Goal: Task Accomplishment & Management: Manage account settings

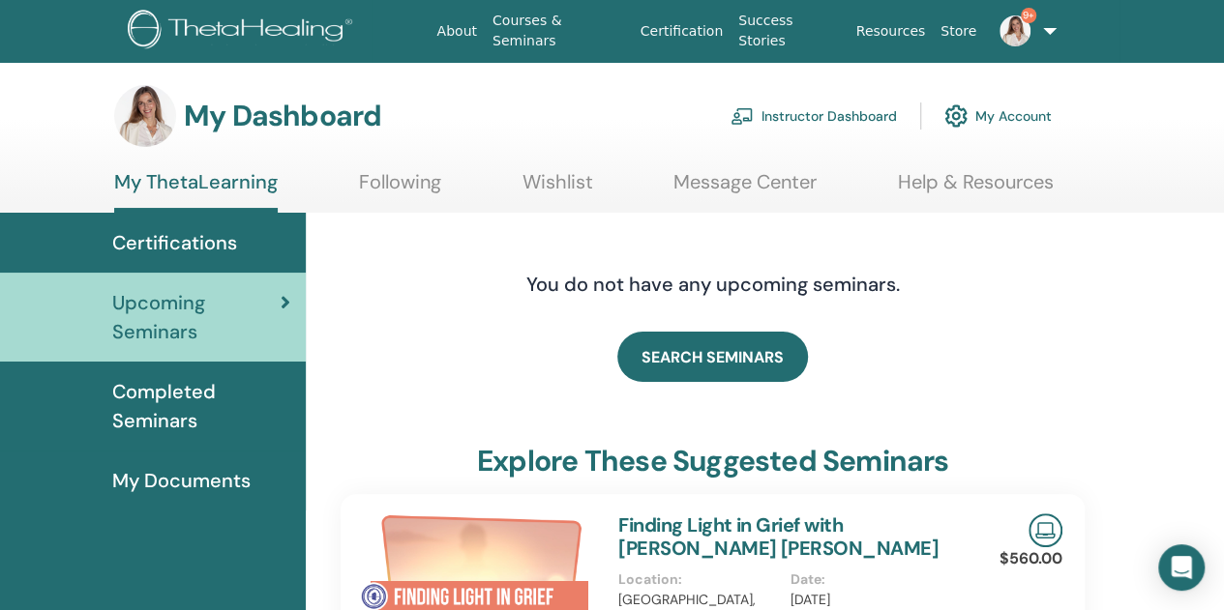
click at [820, 112] on link "Instructor Dashboard" at bounding box center [813, 116] width 166 height 43
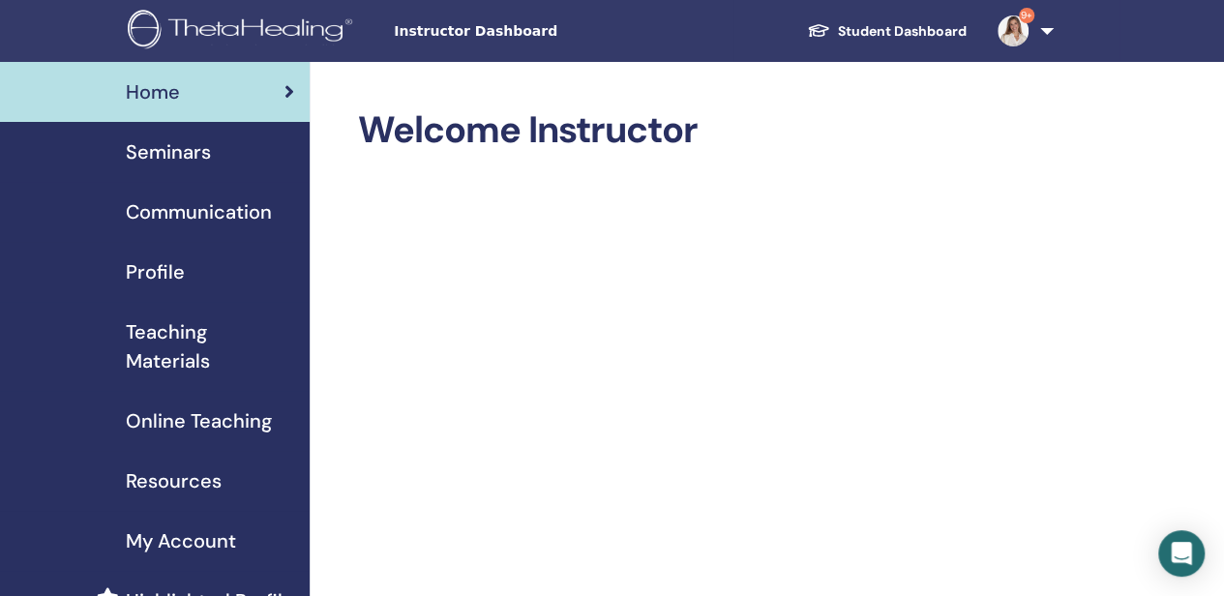
click at [182, 148] on span "Seminars" at bounding box center [168, 151] width 85 height 29
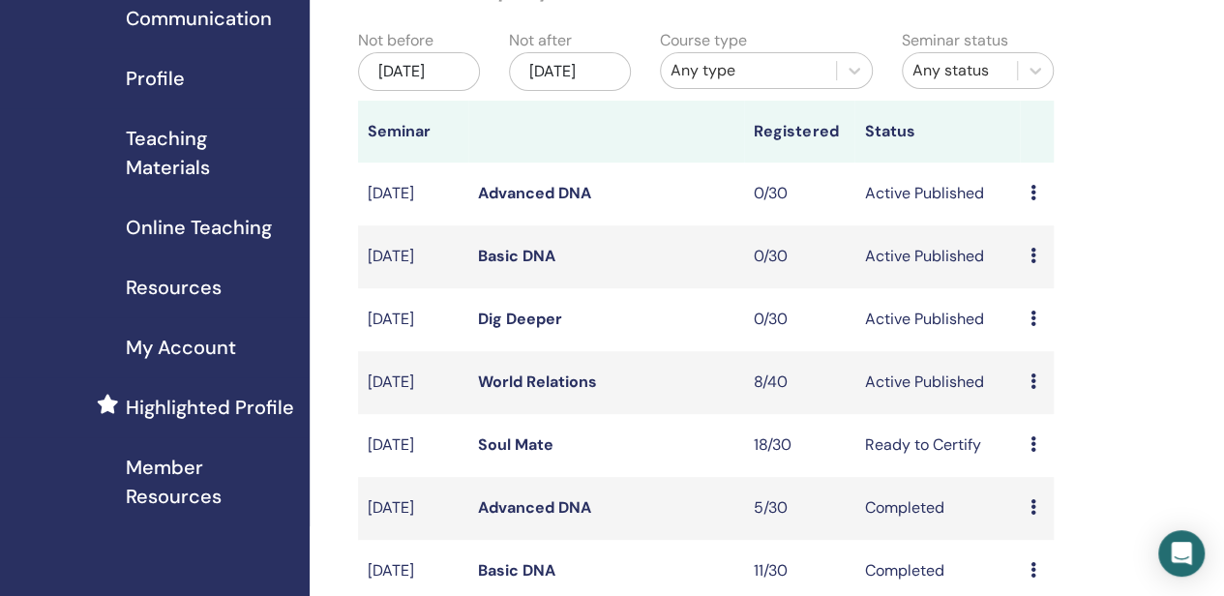
scroll to position [290, 0]
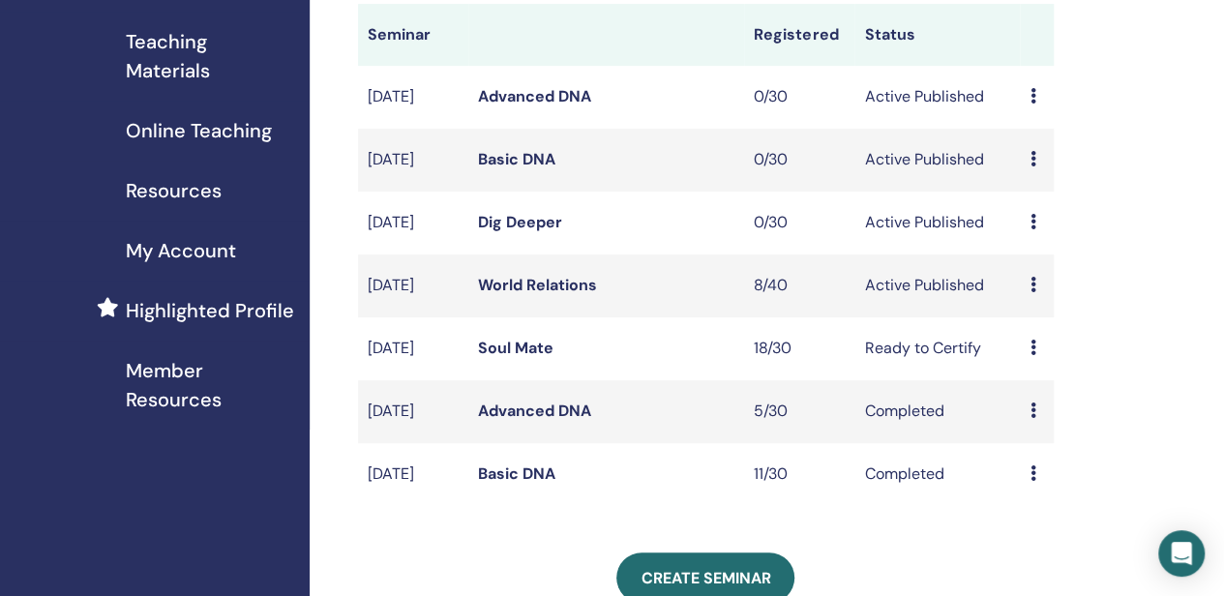
click at [567, 295] on link "World Relations" at bounding box center [537, 285] width 119 height 20
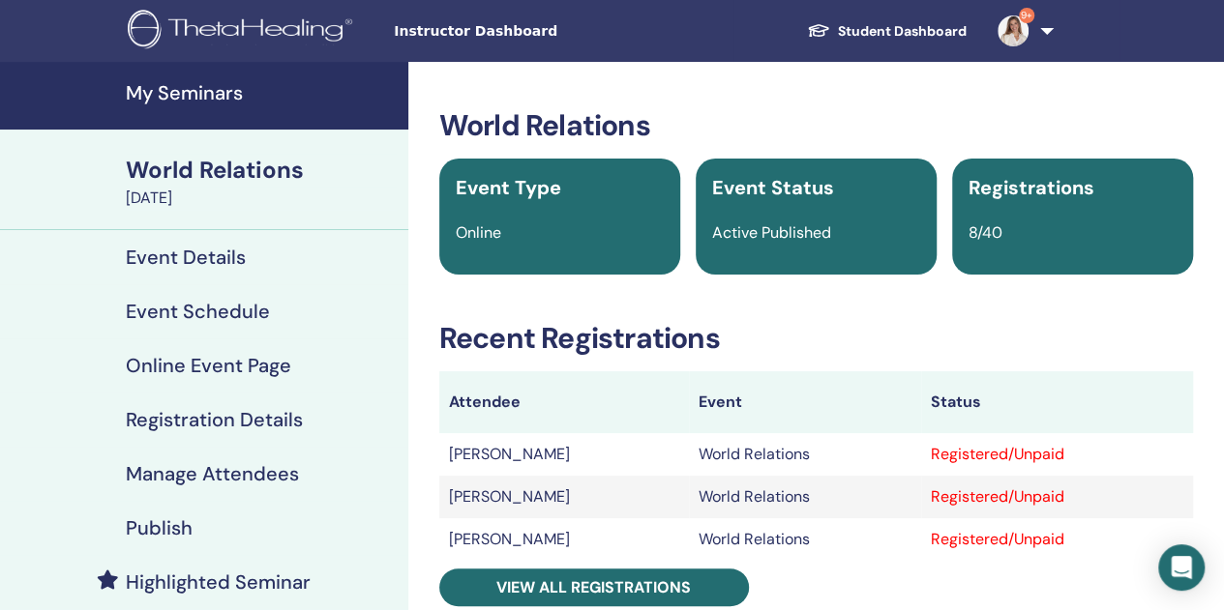
click at [174, 88] on h4 "My Seminars" at bounding box center [261, 92] width 271 height 23
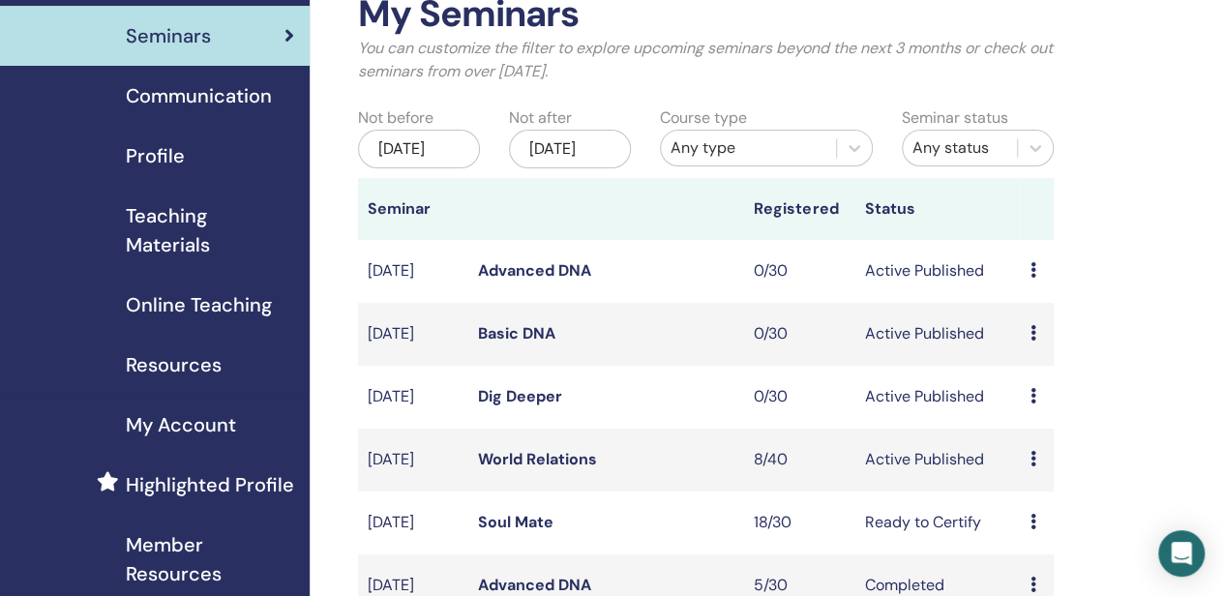
scroll to position [290, 0]
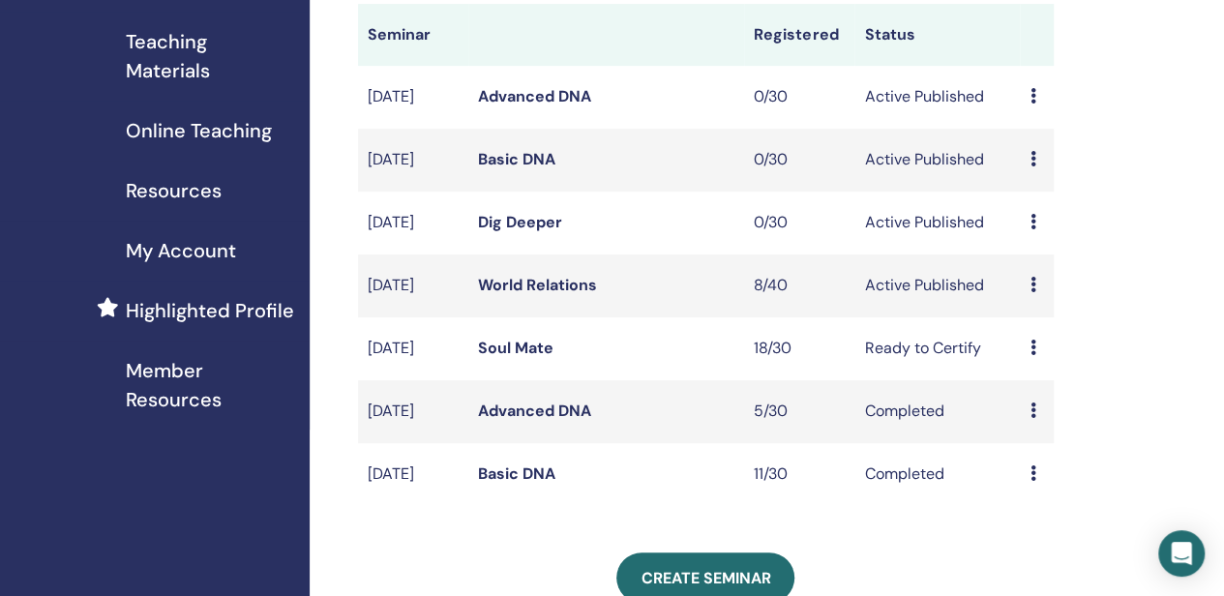
click at [518, 295] on link "World Relations" at bounding box center [537, 285] width 119 height 20
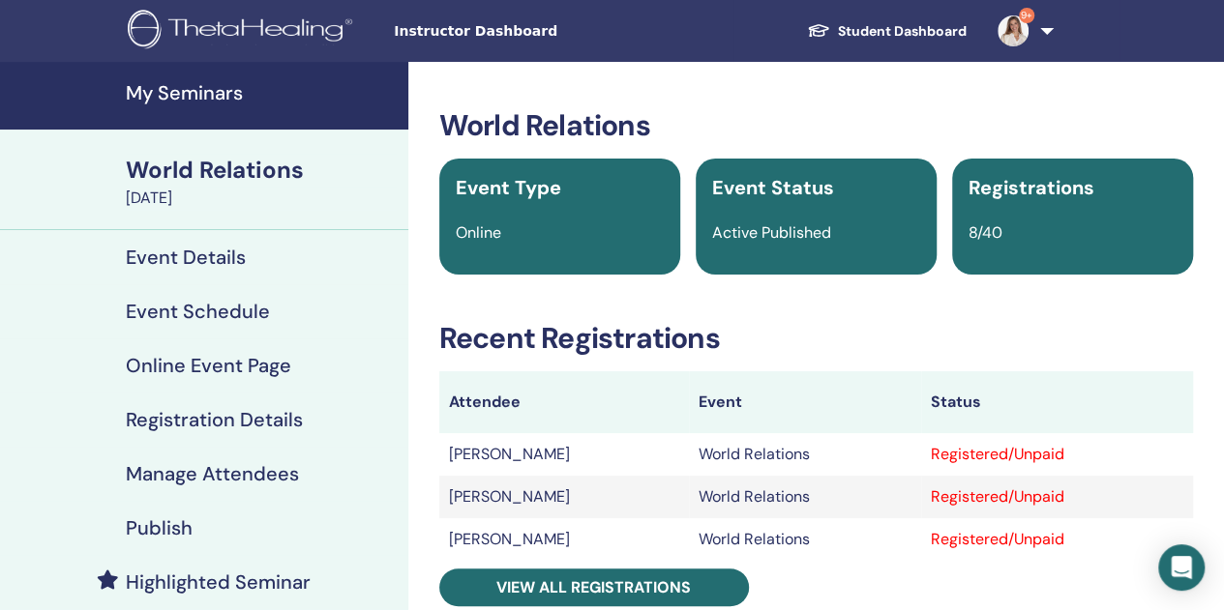
click at [226, 478] on h4 "Manage Attendees" at bounding box center [212, 473] width 173 height 23
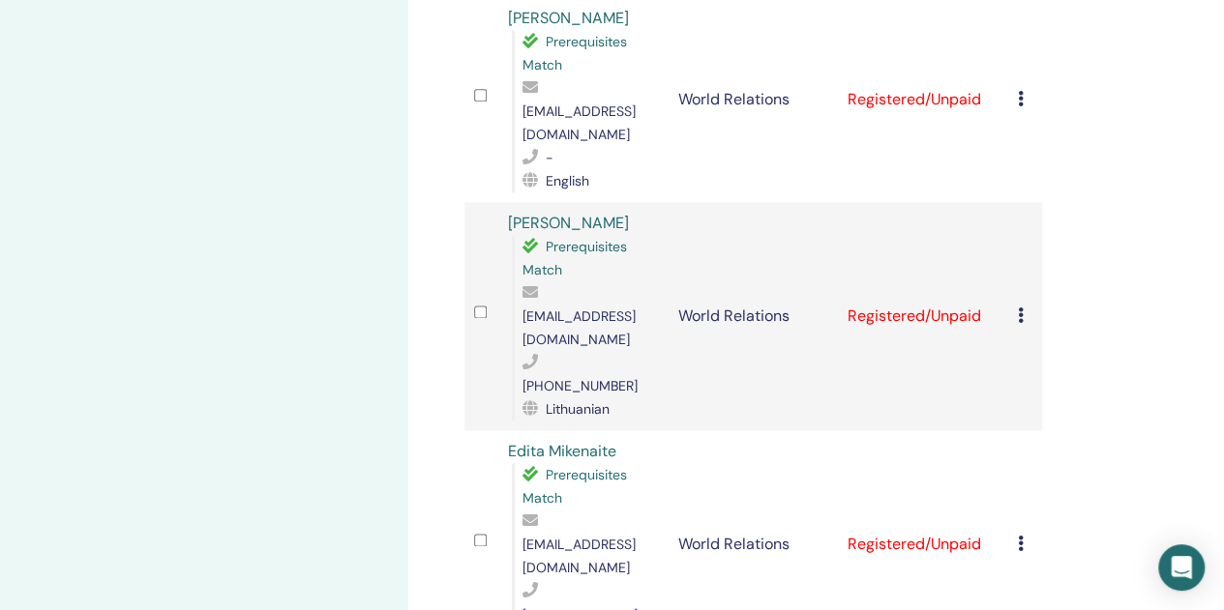
scroll to position [1258, 0]
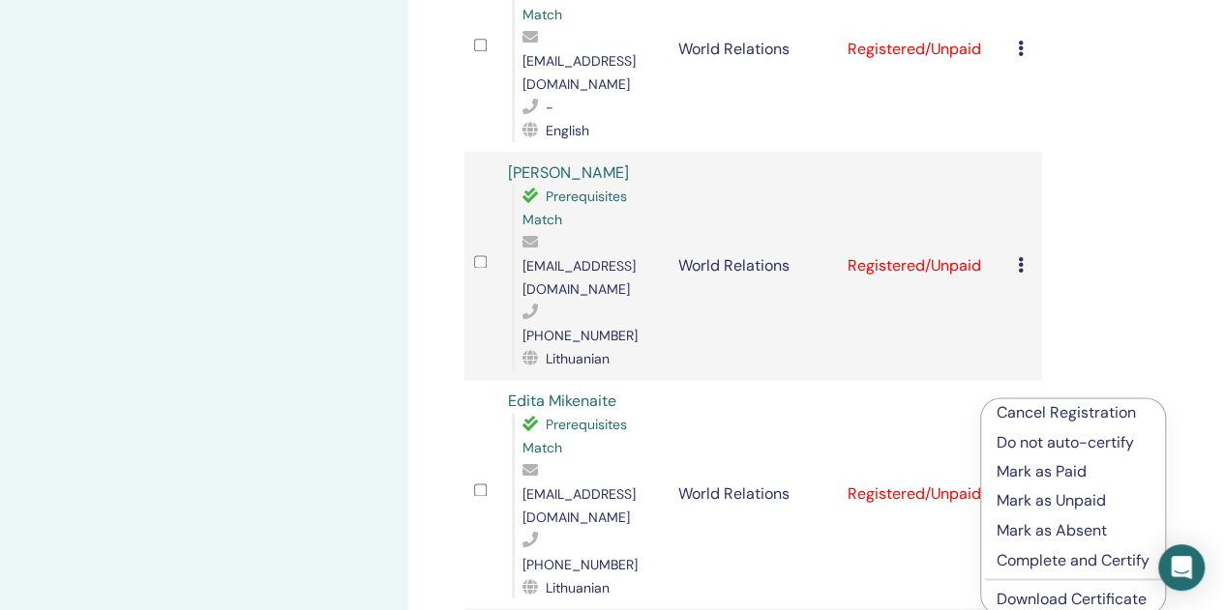
scroll to position [1354, 0]
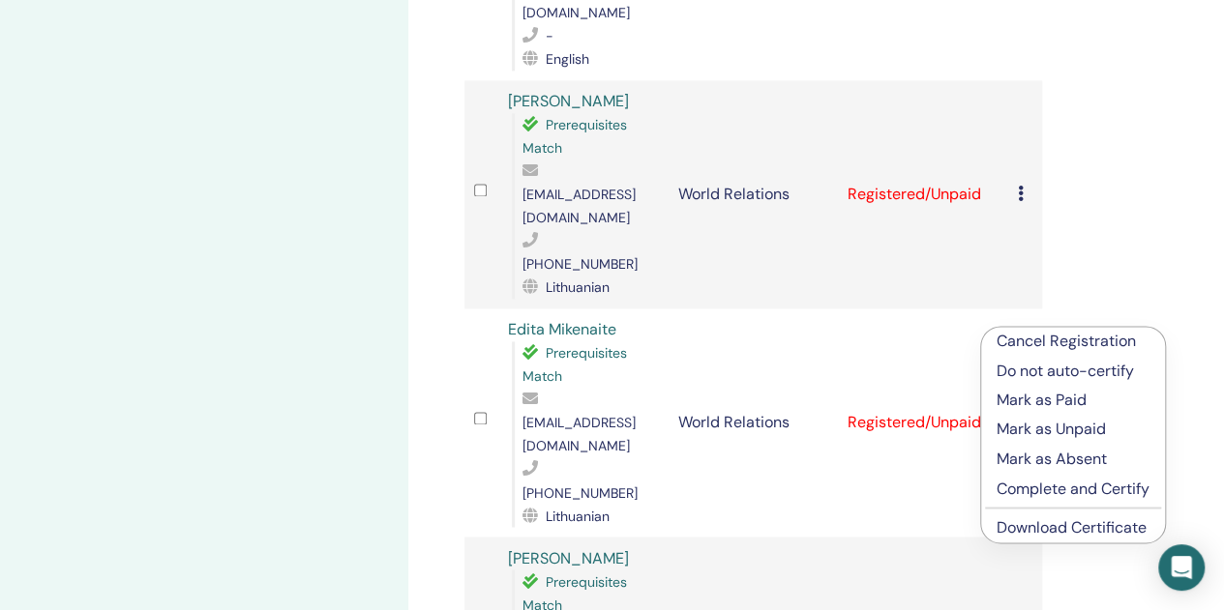
click at [1027, 399] on p "Mark as Paid" at bounding box center [1072, 400] width 153 height 23
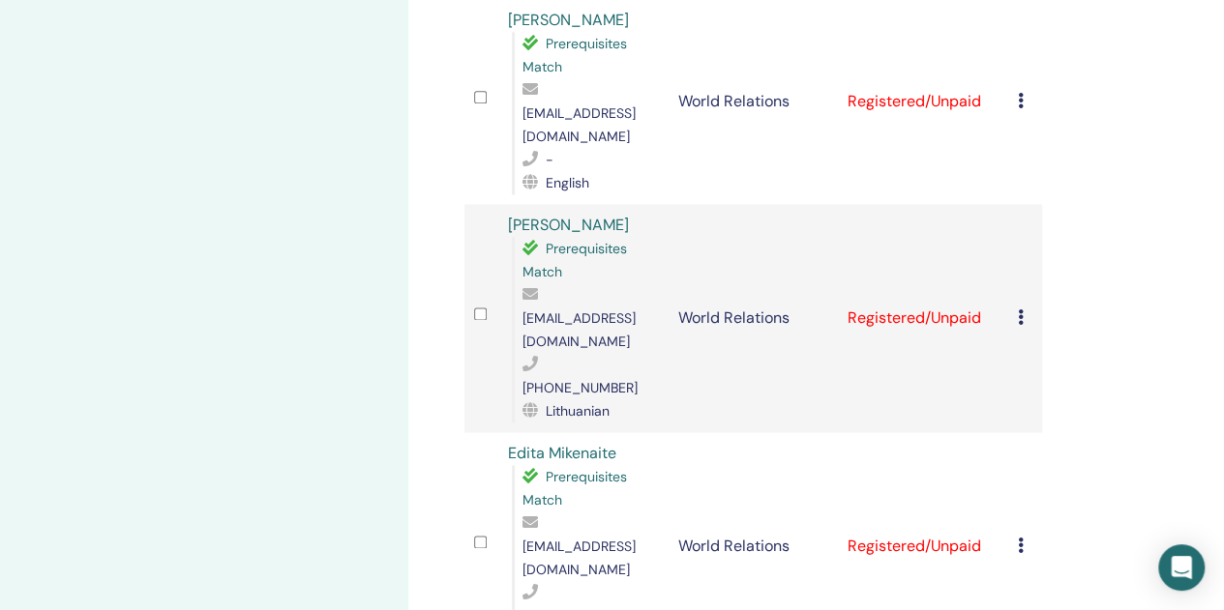
scroll to position [1161, 0]
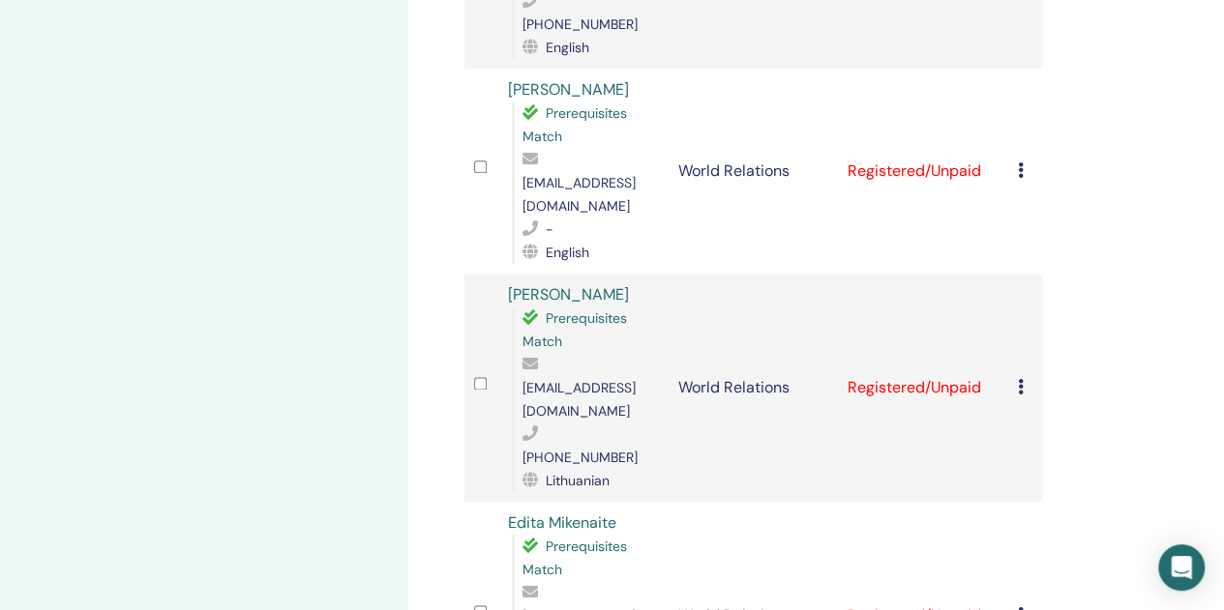
click at [1020, 607] on icon at bounding box center [1021, 614] width 6 height 15
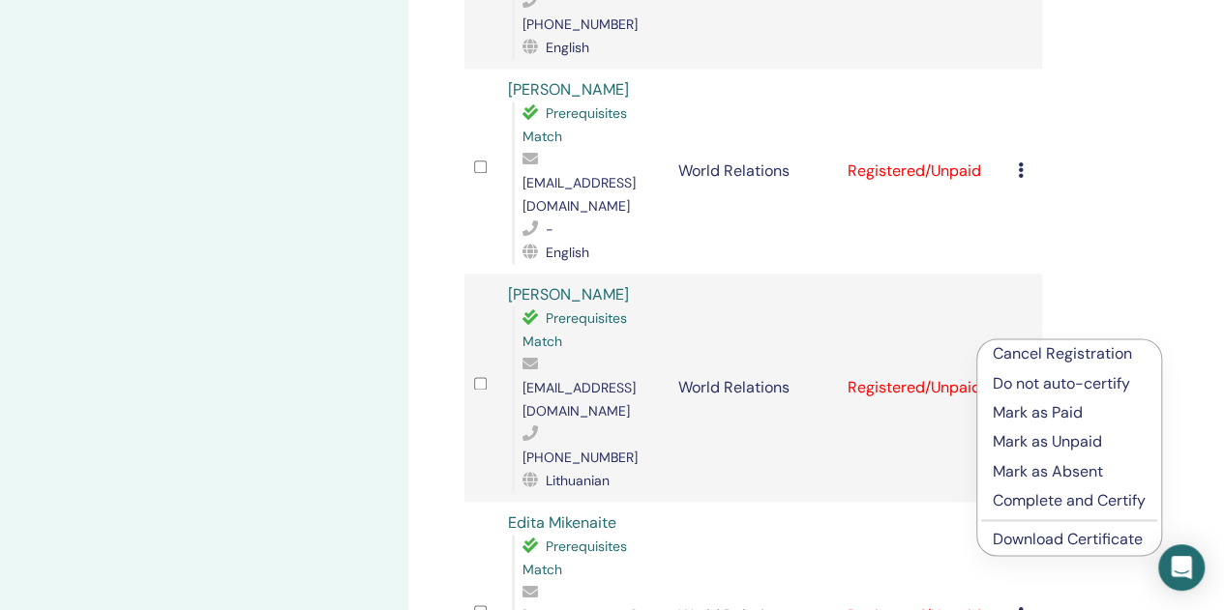
click at [1002, 411] on p "Mark as Paid" at bounding box center [1068, 412] width 153 height 23
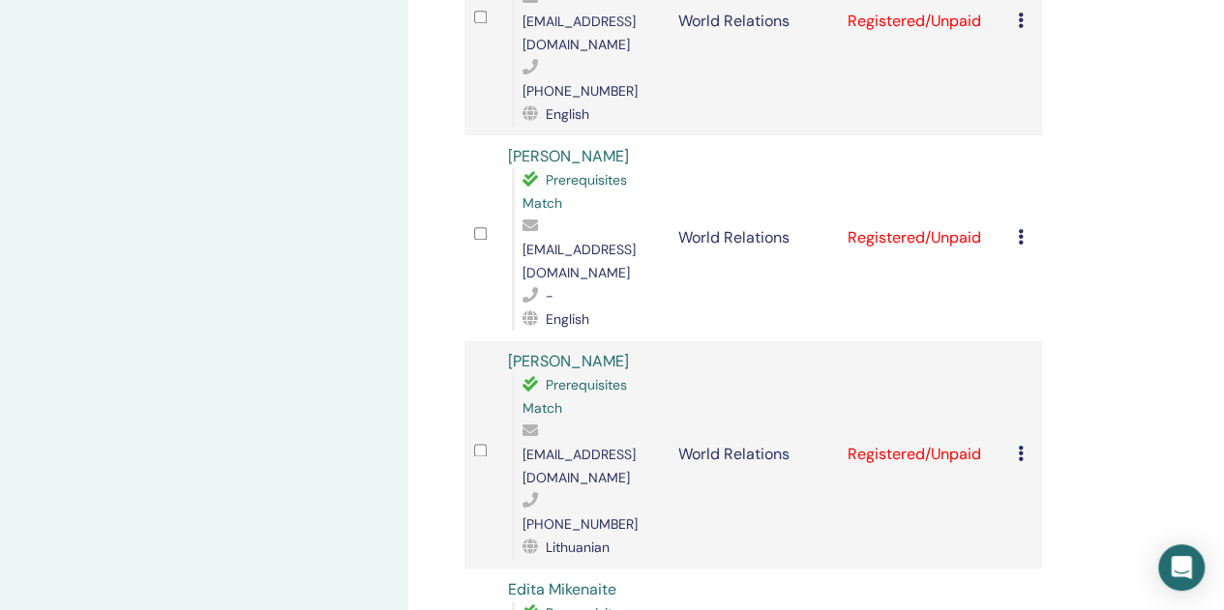
scroll to position [1064, 0]
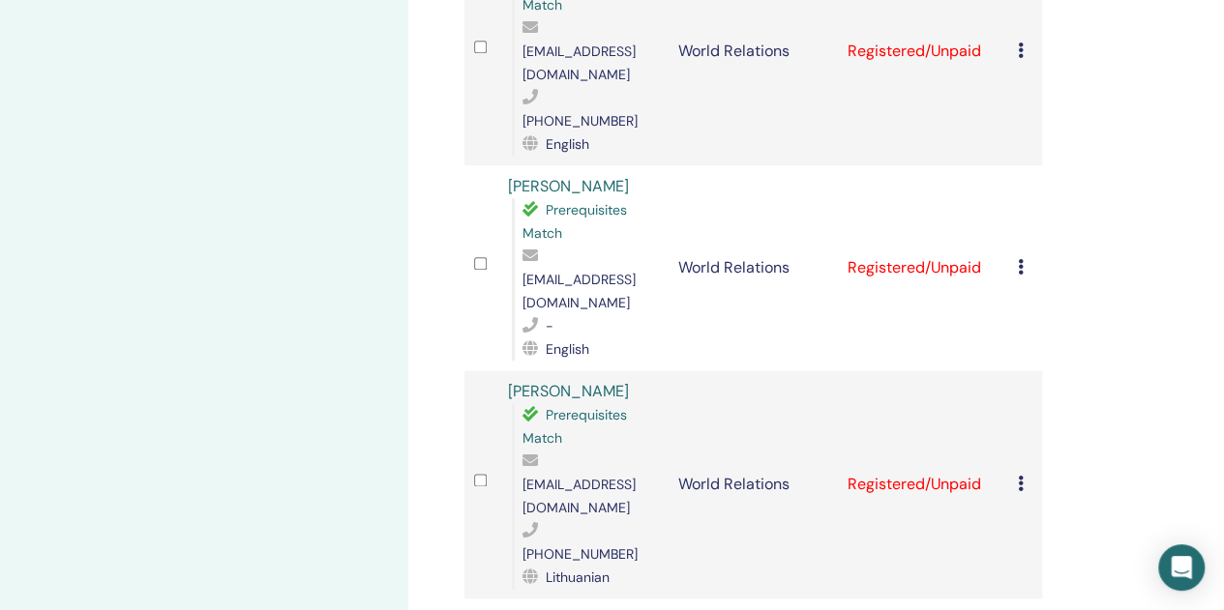
click at [1022, 476] on icon at bounding box center [1021, 483] width 6 height 15
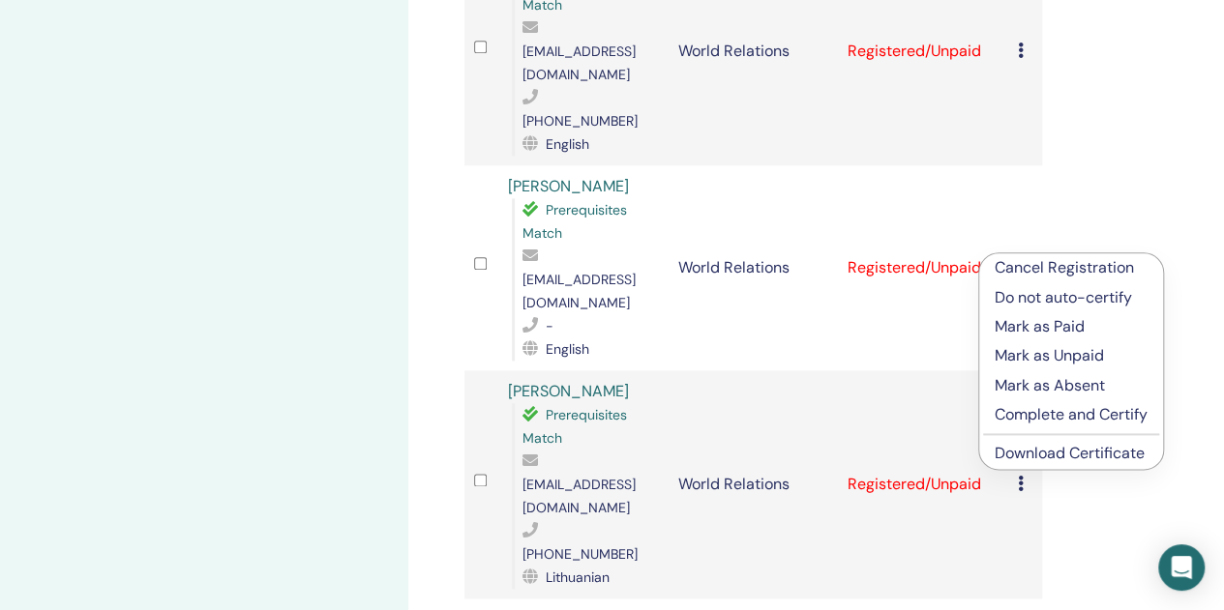
click at [1008, 328] on p "Mark as Paid" at bounding box center [1070, 326] width 153 height 23
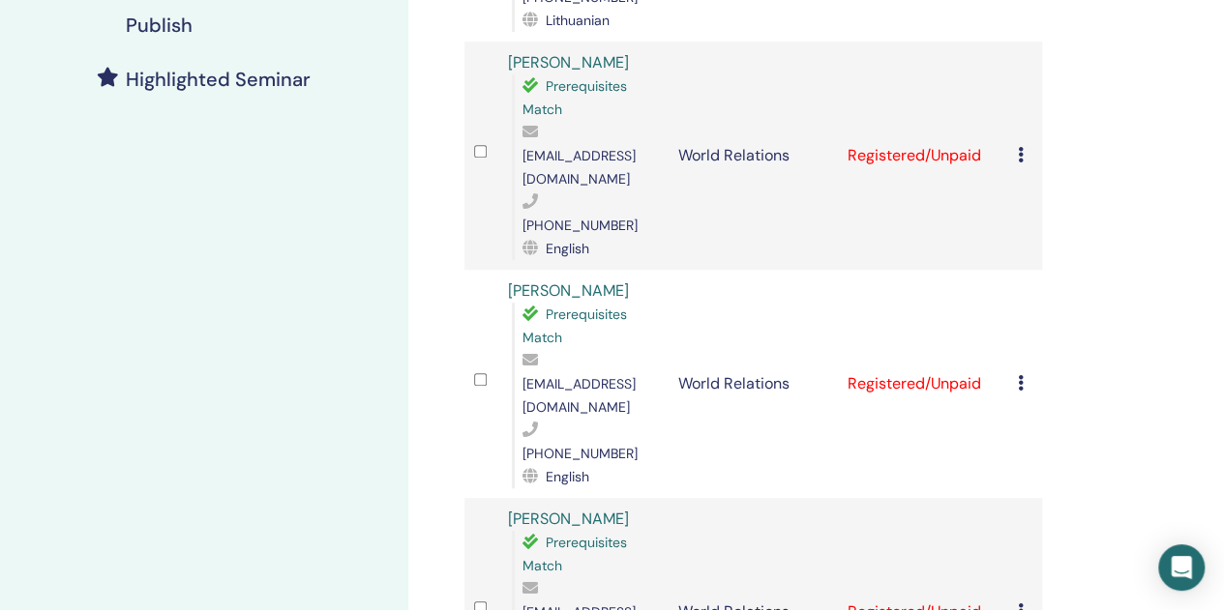
scroll to position [774, 0]
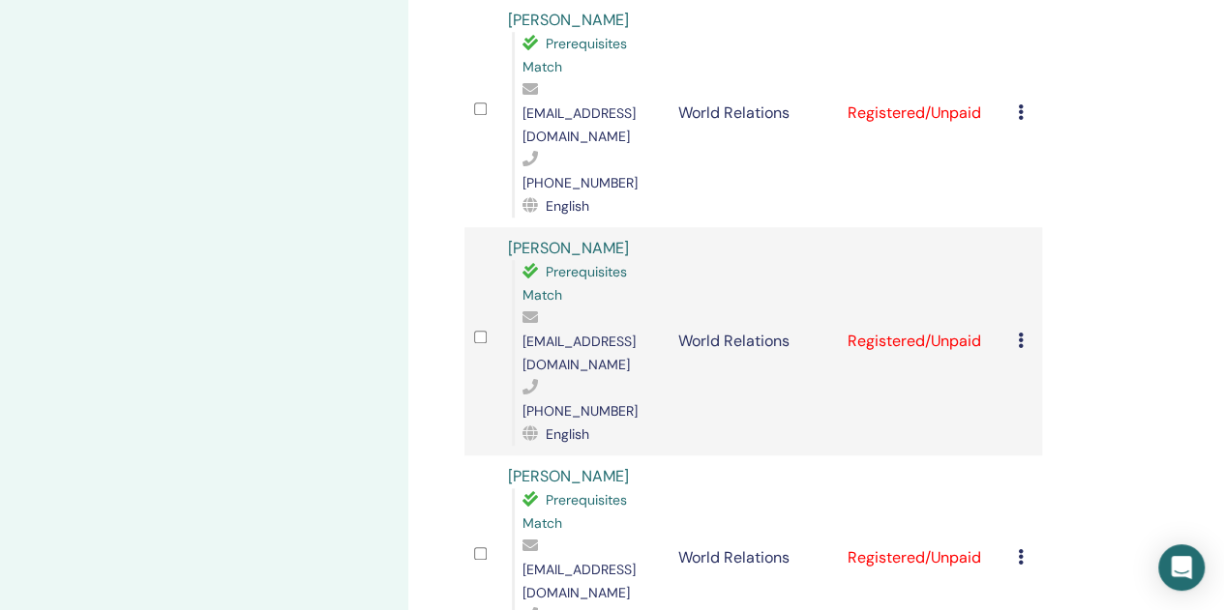
click at [1022, 333] on icon at bounding box center [1021, 340] width 6 height 15
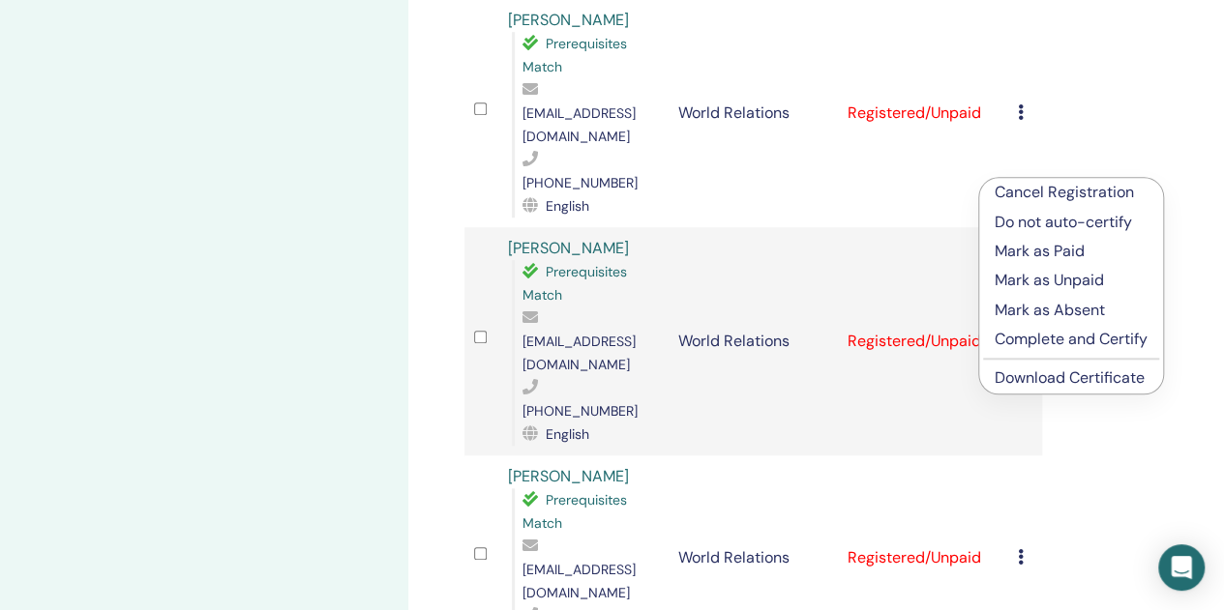
click at [1064, 98] on div "Manage Attendees Bulk Actions Export to CSV Attendee Event Status Asta Mickonie…" at bounding box center [815, 490] width 815 height 2405
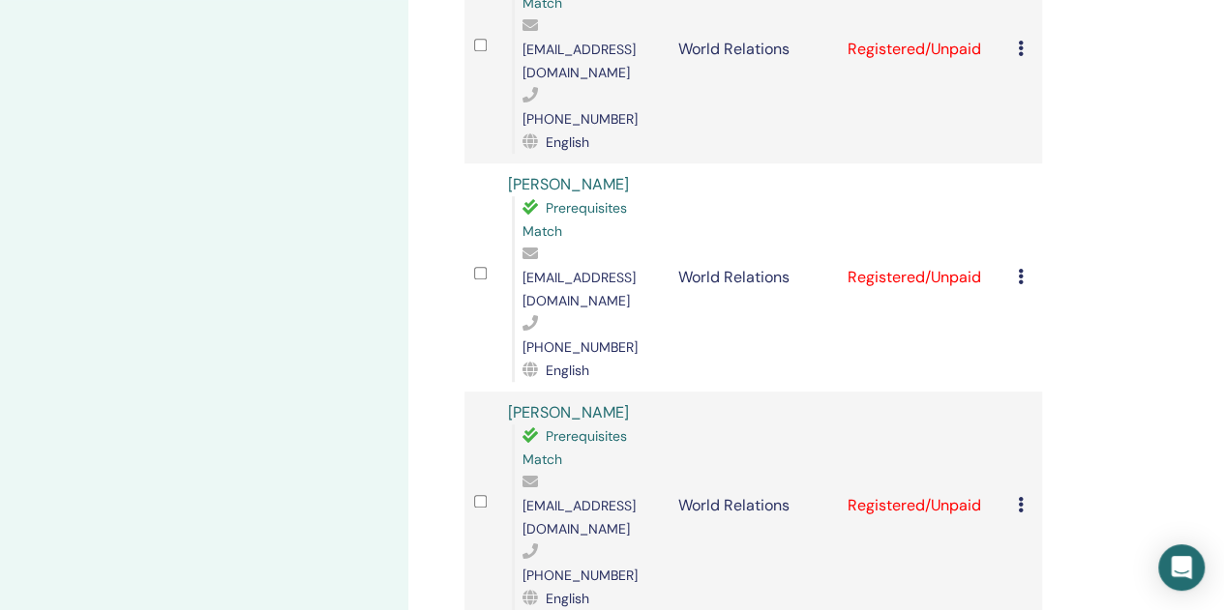
scroll to position [580, 0]
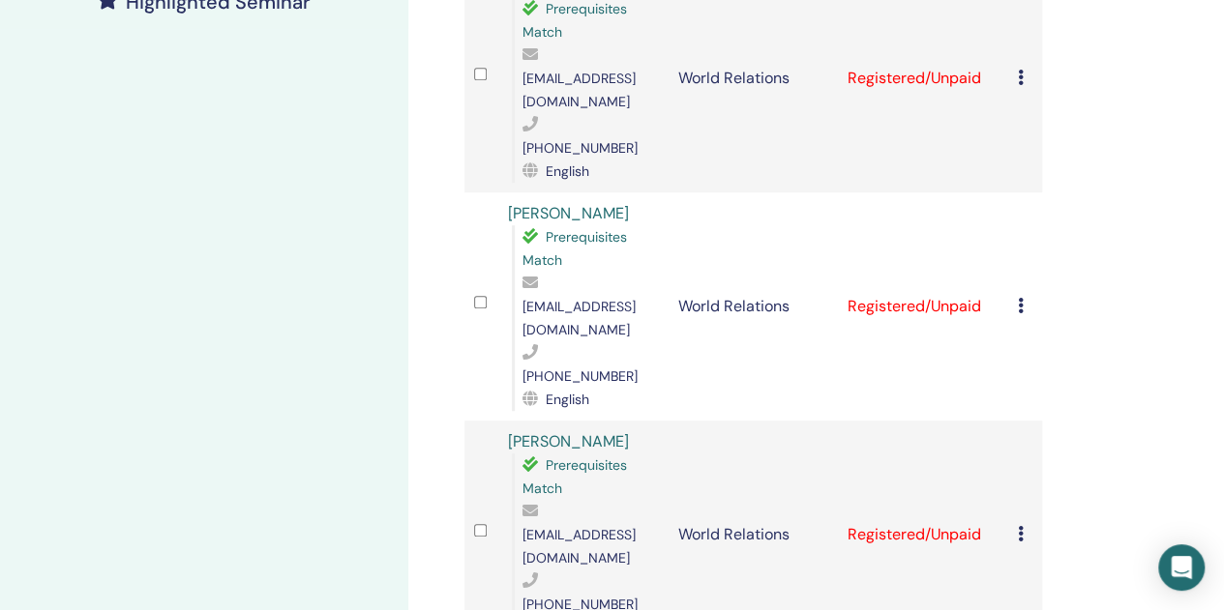
click at [1019, 298] on icon at bounding box center [1021, 305] width 6 height 15
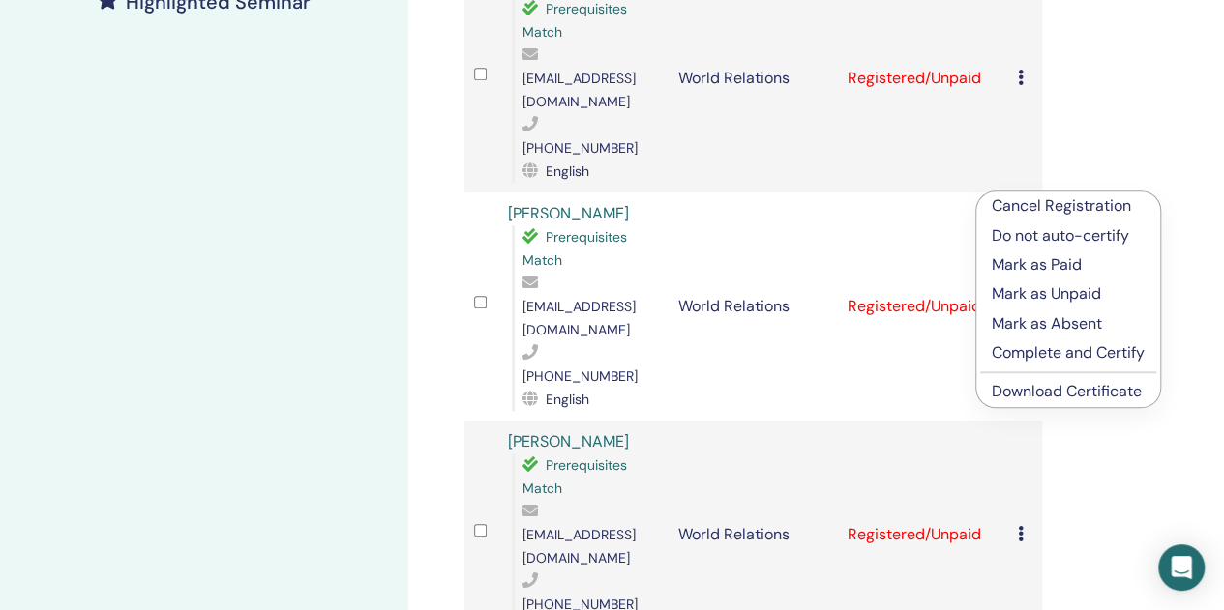
click at [1019, 264] on p "Mark as Paid" at bounding box center [1068, 264] width 153 height 23
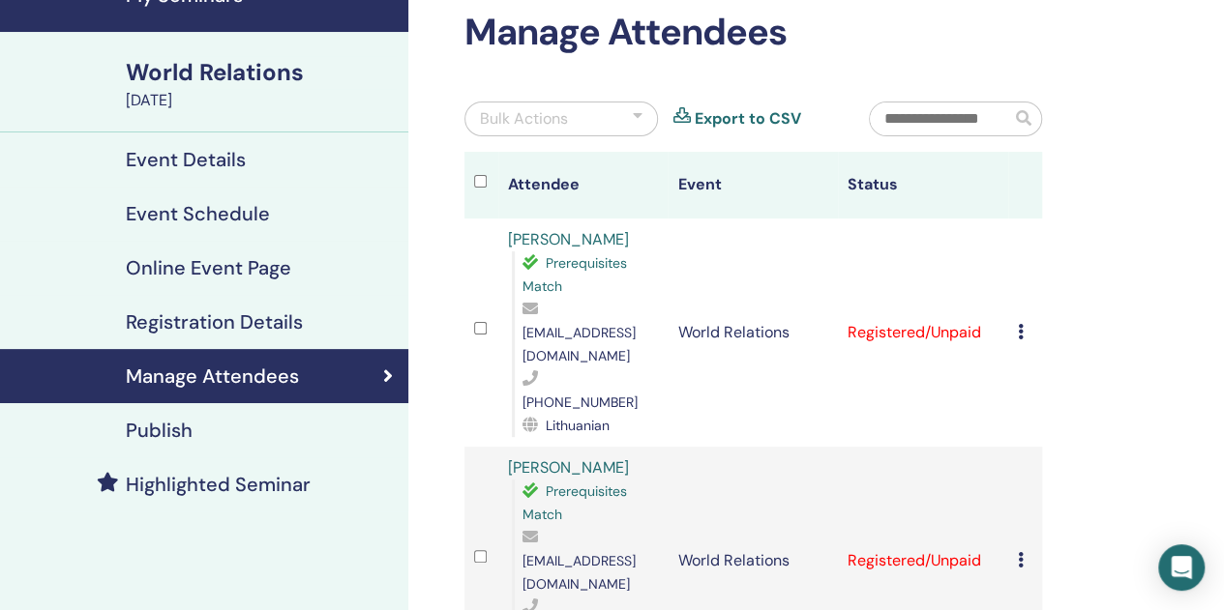
scroll to position [97, 0]
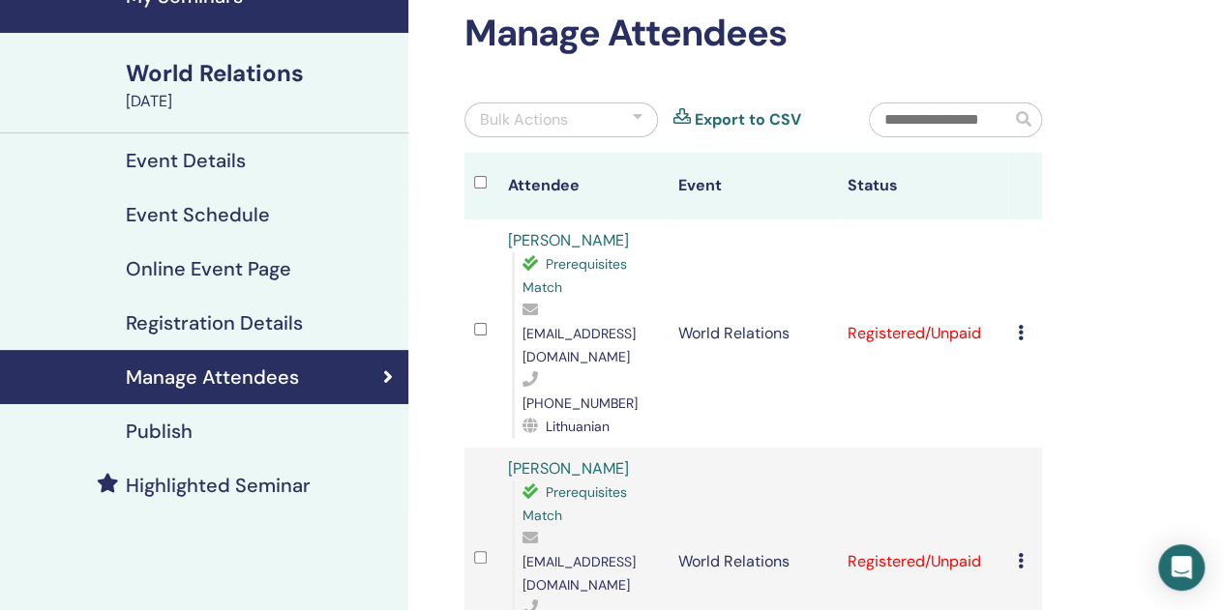
click at [1022, 325] on icon at bounding box center [1021, 332] width 6 height 15
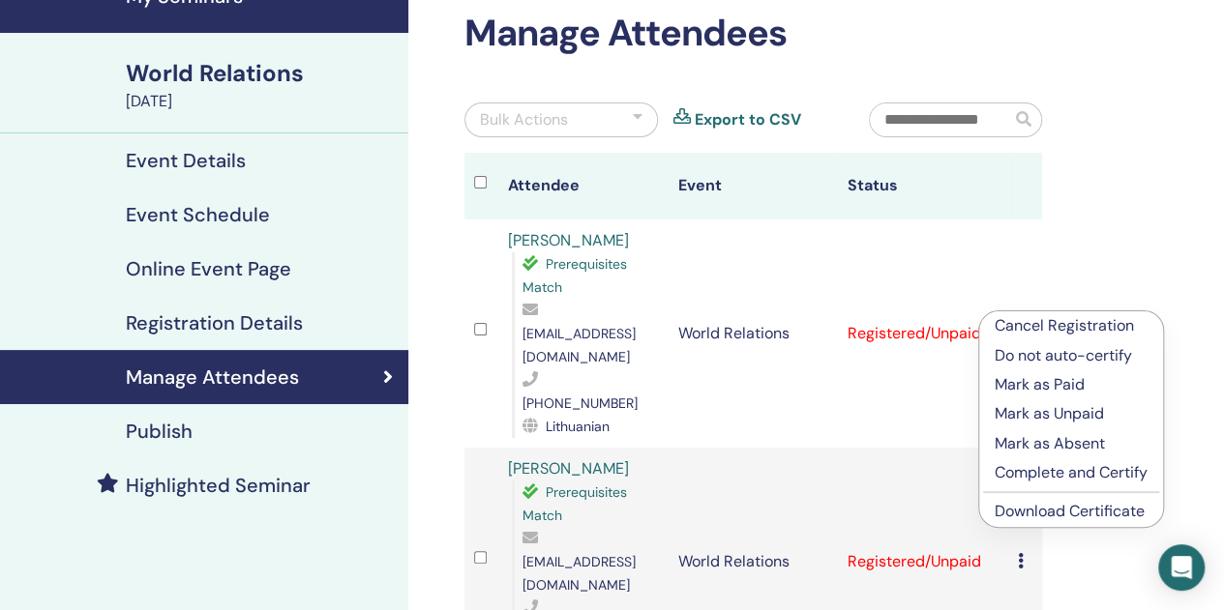
click at [1023, 382] on p "Mark as Paid" at bounding box center [1070, 384] width 153 height 23
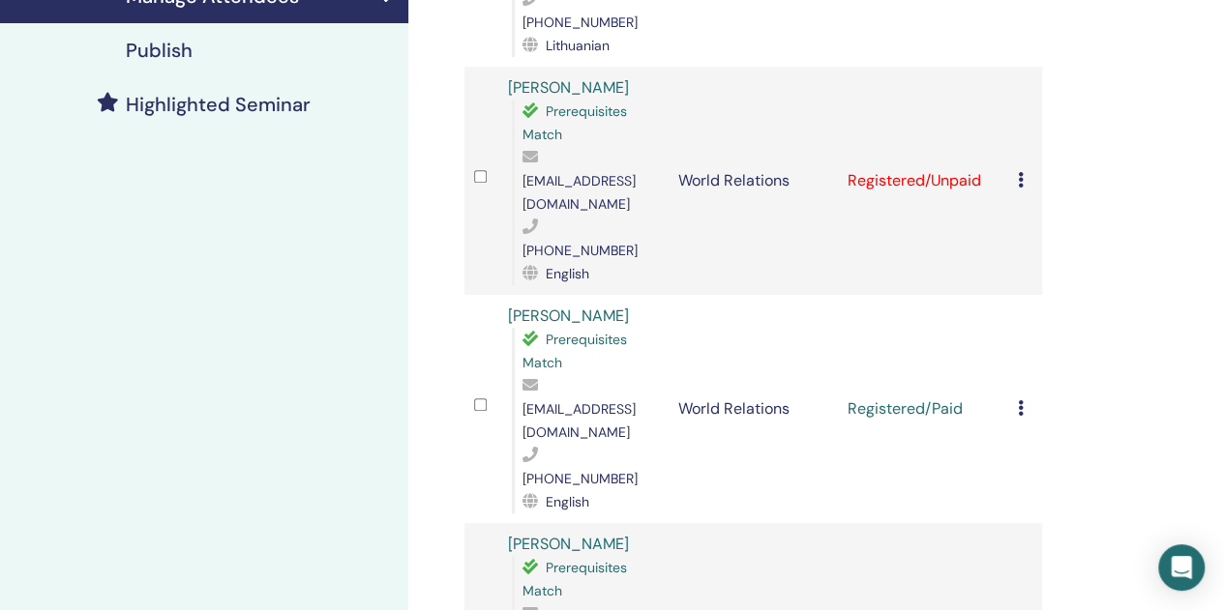
scroll to position [97, 0]
